Goal: Task Accomplishment & Management: Complete application form

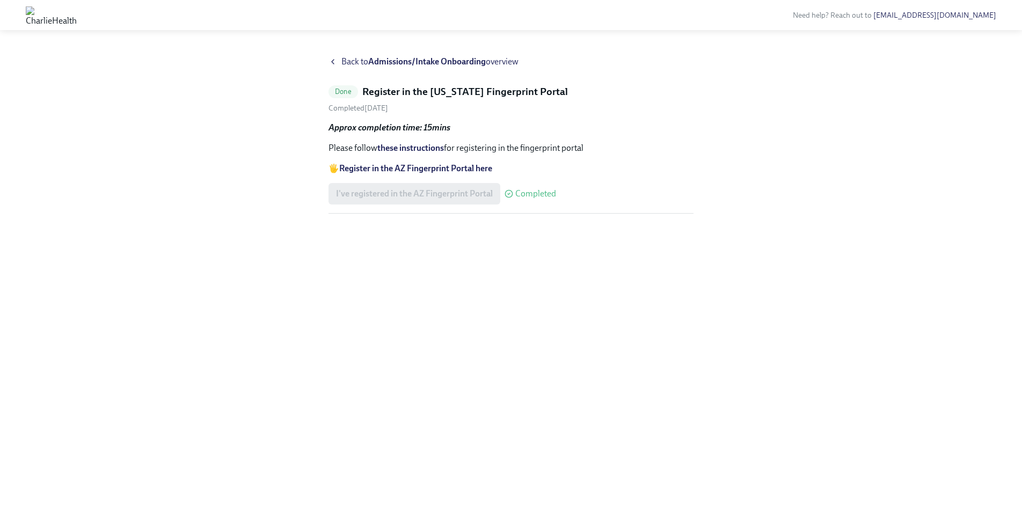
click at [467, 61] on strong "Admissions/Intake Onboarding" at bounding box center [427, 61] width 118 height 10
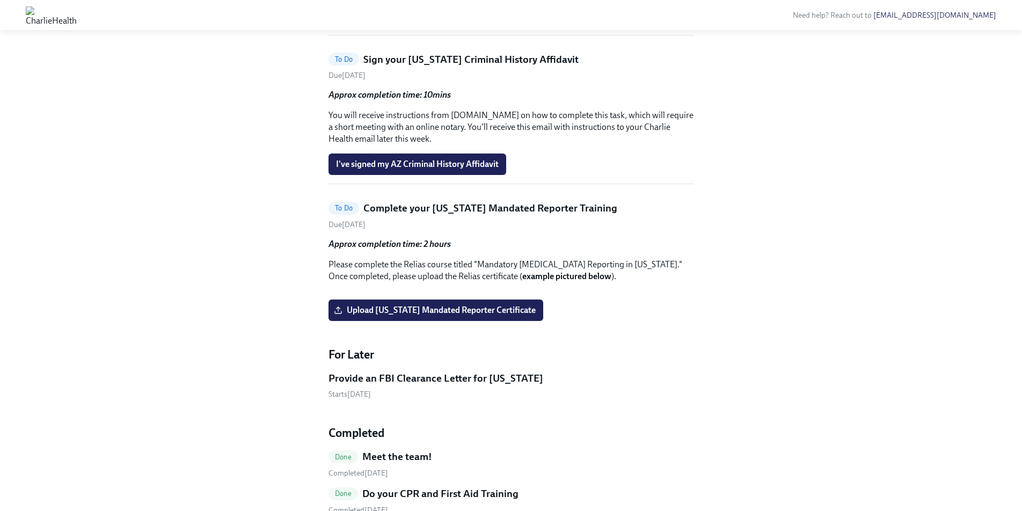
scroll to position [703, 0]
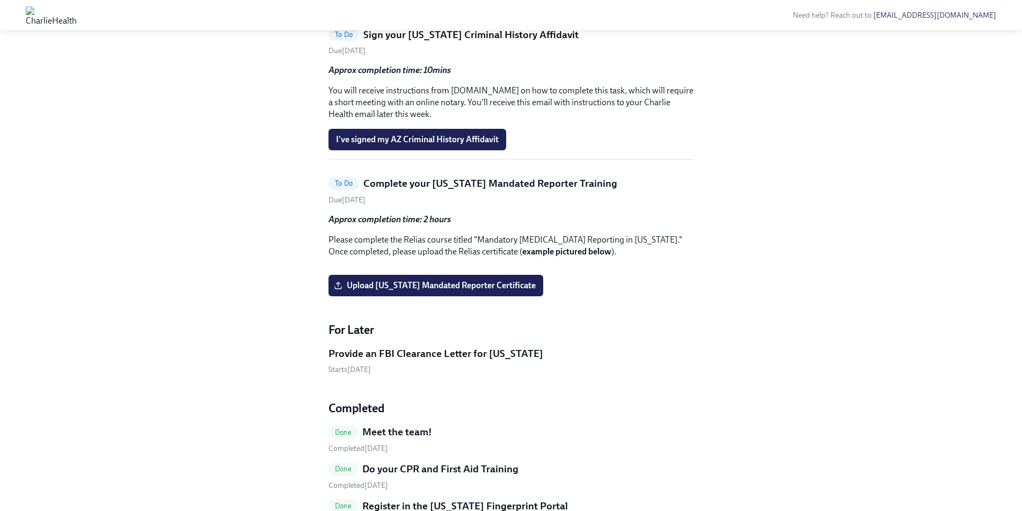
click at [408, 42] on h5 "Sign your [US_STATE] Criminal History Affidavit" at bounding box center [470, 35] width 215 height 14
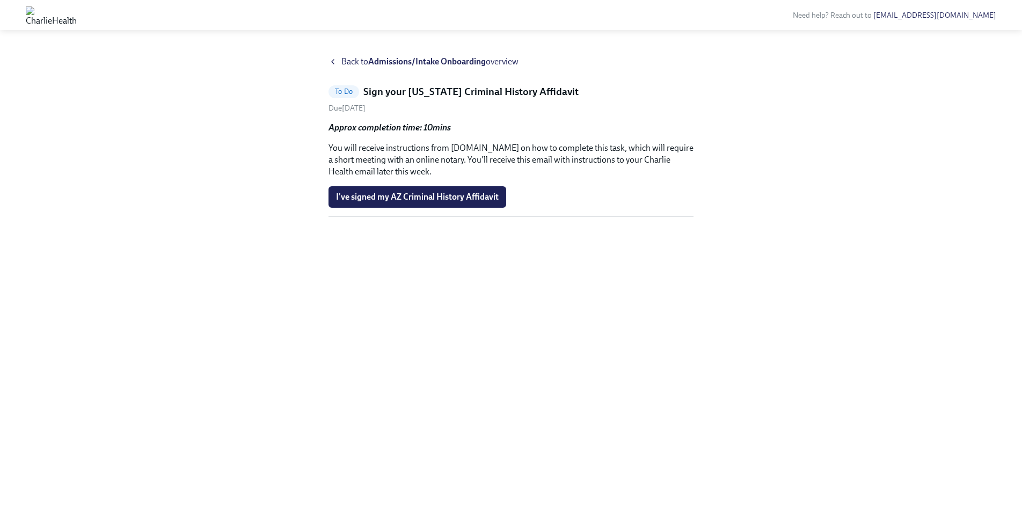
click at [333, 64] on icon at bounding box center [332, 61] width 9 height 9
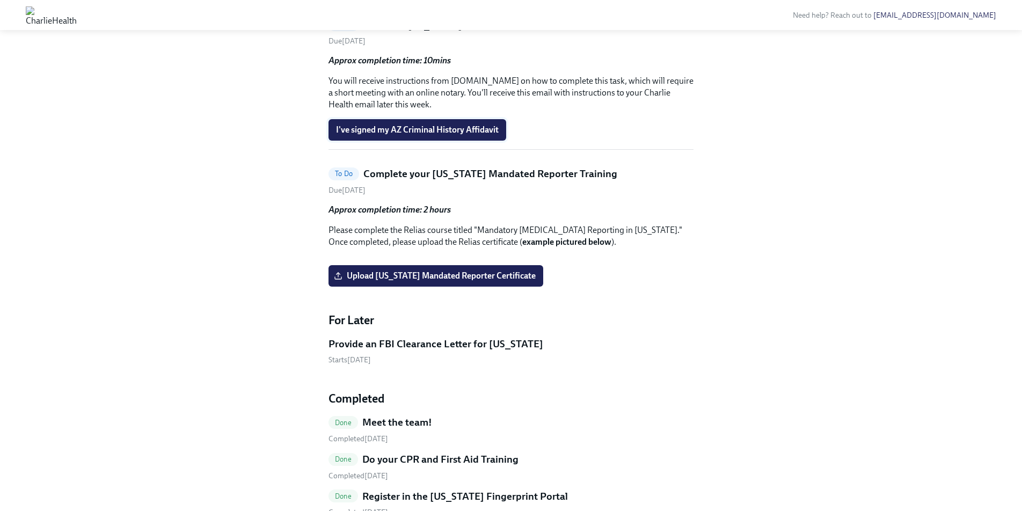
scroll to position [715, 0]
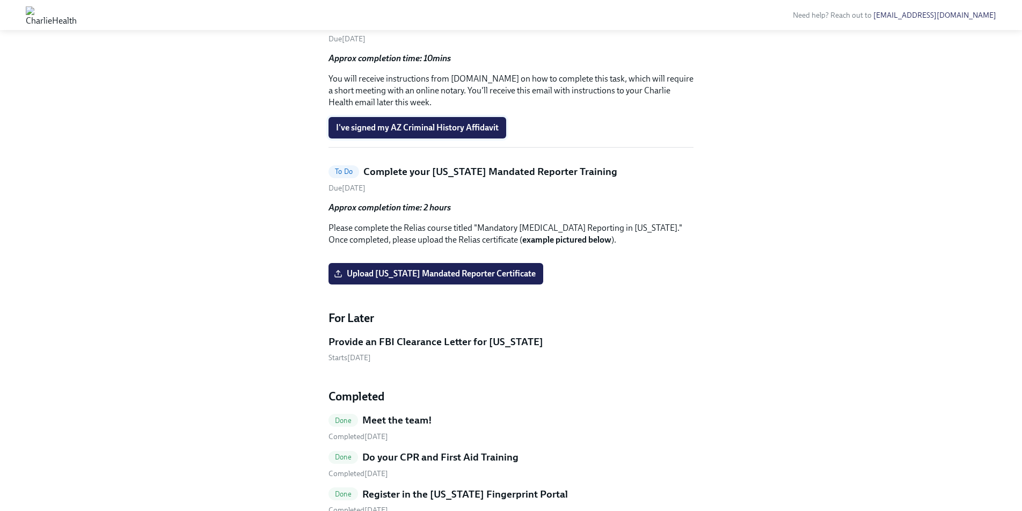
click at [441, 133] on span "I've signed my AZ Criminal History Affidavit" at bounding box center [417, 127] width 163 height 11
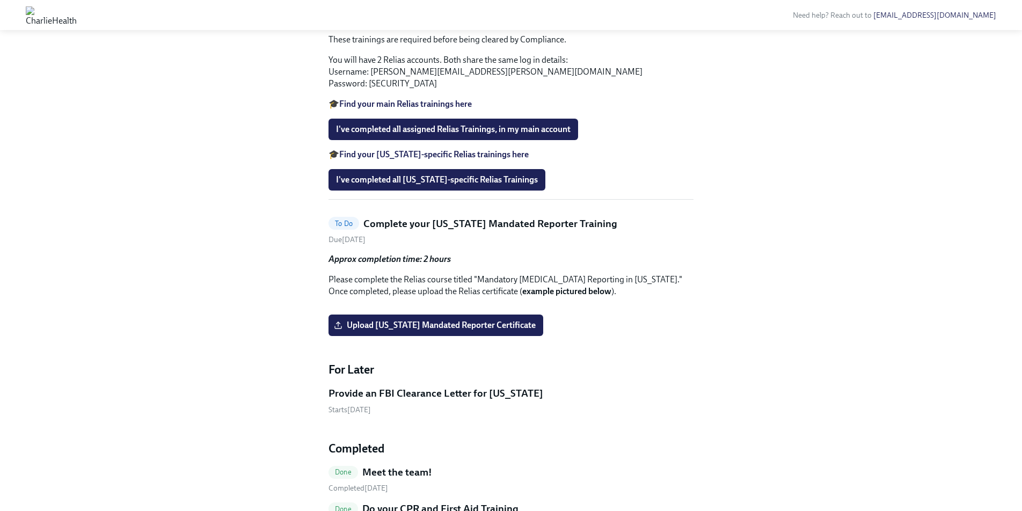
scroll to position [513, 0]
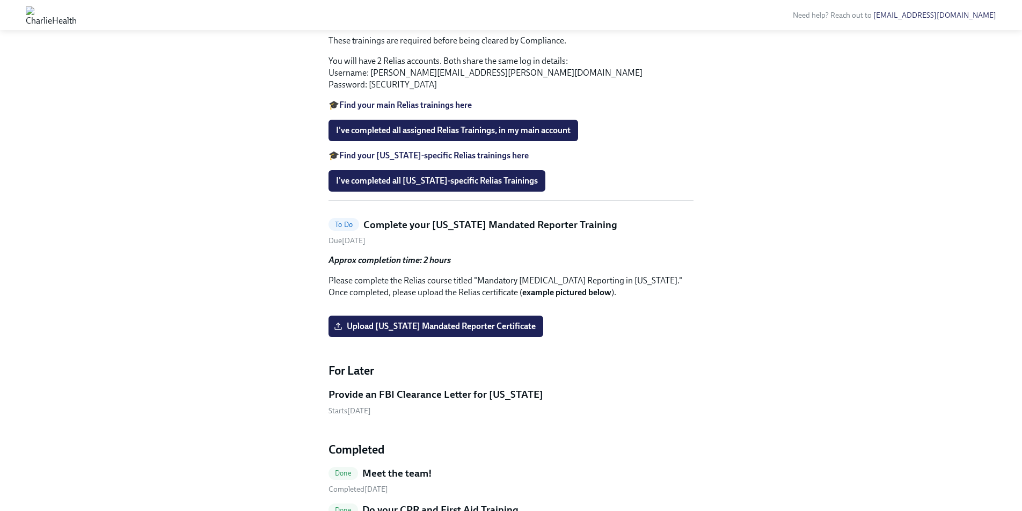
click at [429, 160] on strong "Find your [US_STATE]-specific Relias trainings here" at bounding box center [433, 155] width 189 height 10
drag, startPoint x: 515, startPoint y: 173, endPoint x: 351, endPoint y: 171, distance: 164.2
click at [351, 26] on li "*AZAHP - Cultural Competency in Health Care" at bounding box center [521, 20] width 343 height 12
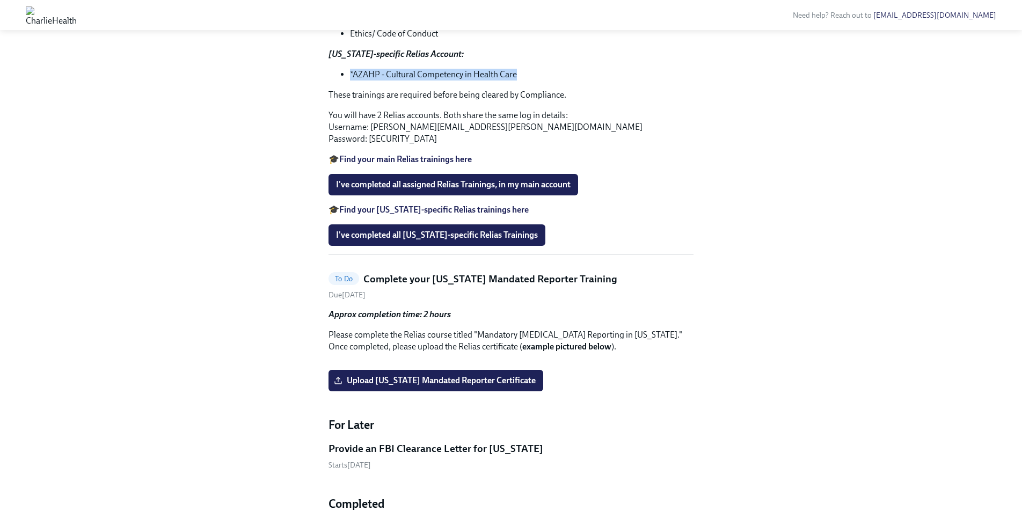
scroll to position [432, 0]
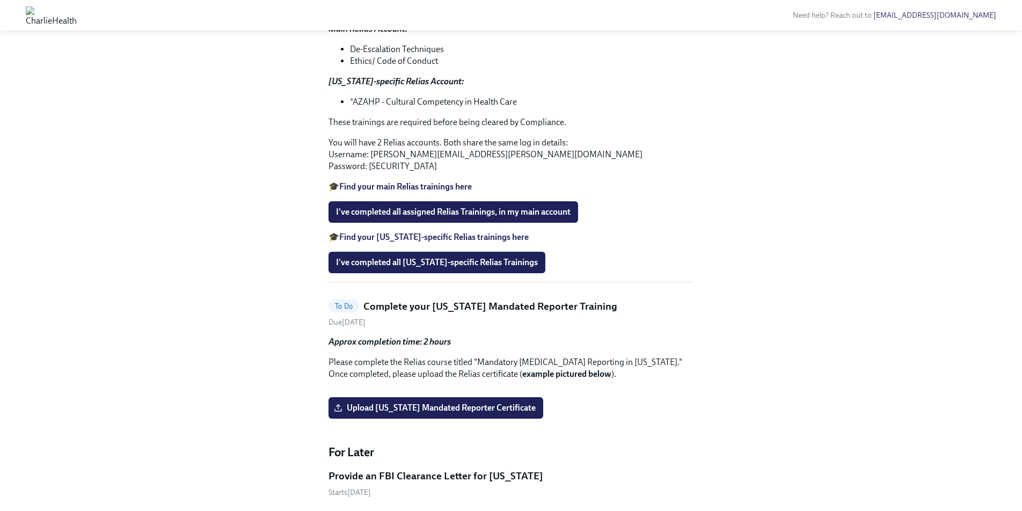
click at [356, 193] on div "Approx completion time: 1 hour Work through all lessons in [GEOGRAPHIC_DATA], f…" at bounding box center [510, 95] width 365 height 193
drag, startPoint x: 356, startPoint y: 255, endPoint x: 461, endPoint y: 253, distance: 104.7
click at [476, 108] on li "*AZAHP - Cultural Competency in Health Care" at bounding box center [521, 102] width 343 height 12
drag, startPoint x: 354, startPoint y: 255, endPoint x: 536, endPoint y: 253, distance: 182.0
click at [536, 108] on li "*AZAHP - Cultural Competency in Health Care" at bounding box center [521, 102] width 343 height 12
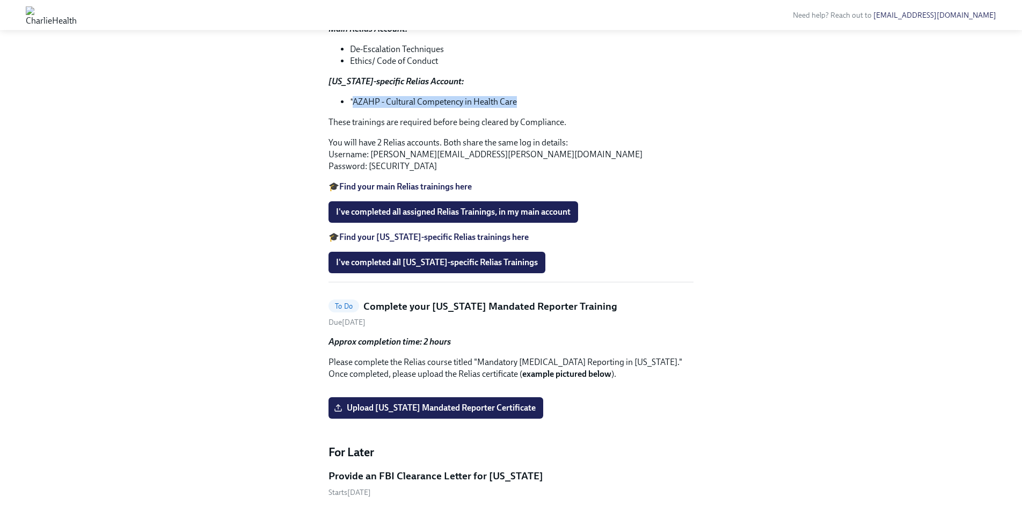
copy li "AZAHP - Cultural Competency in Health Care"
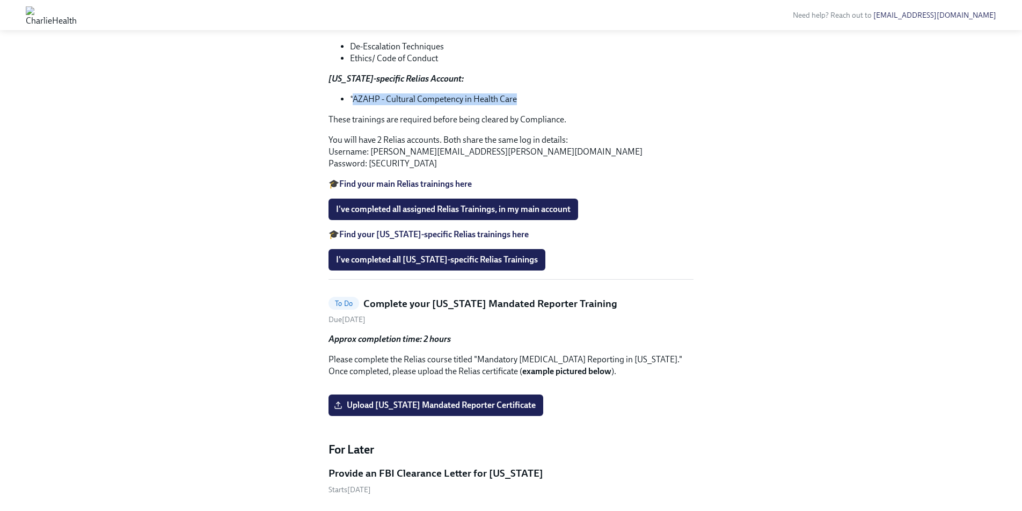
scroll to position [433, 0]
